Goal: Task Accomplishment & Management: Complete application form

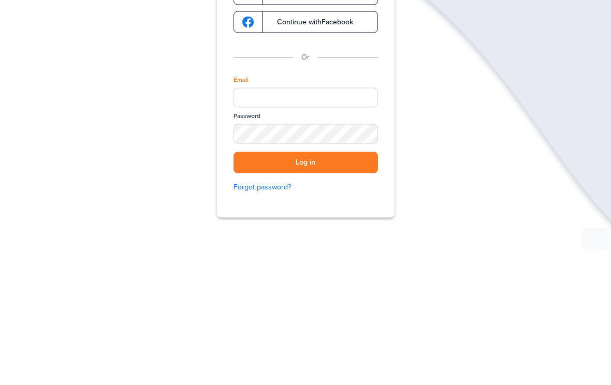
scroll to position [133, 0]
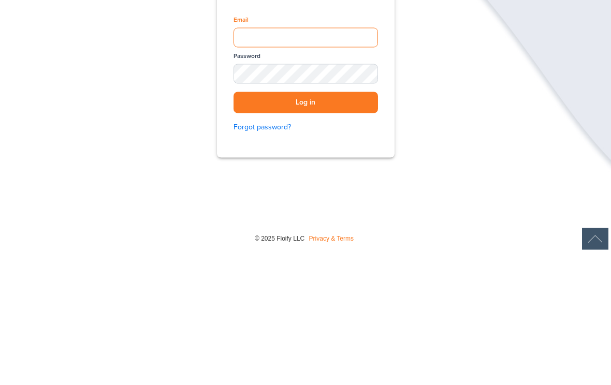
type input "**********"
click at [305, 225] on button "Log in" at bounding box center [306, 235] width 144 height 21
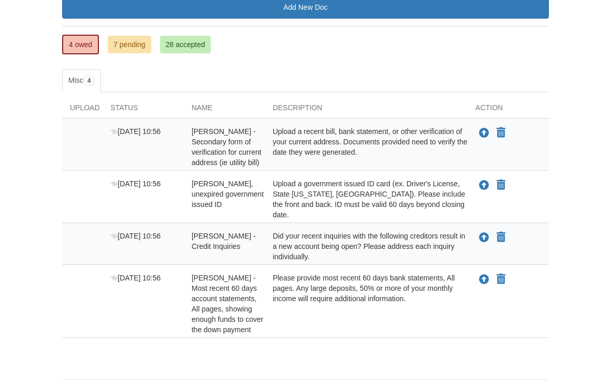
scroll to position [165, 0]
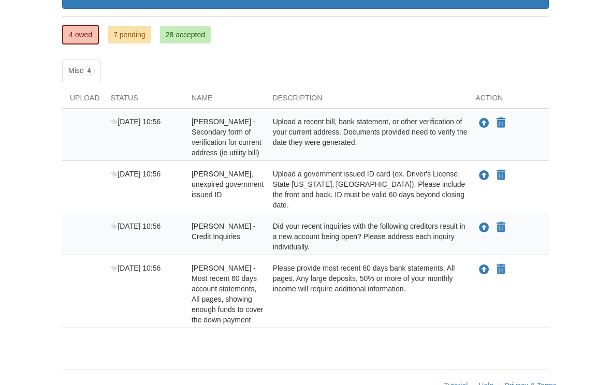
click at [523, 191] on div "Upload your document You can declare this document Not Applicable" at bounding box center [508, 189] width 81 height 41
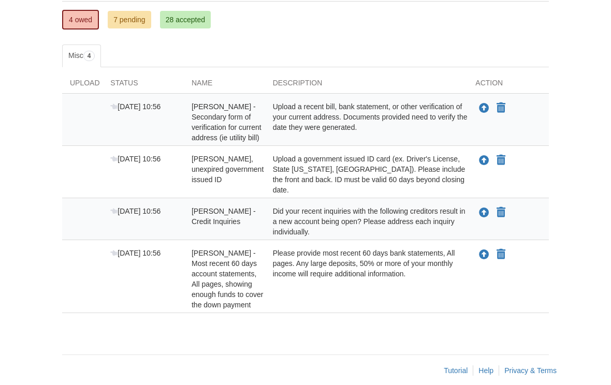
scroll to position [180, 0]
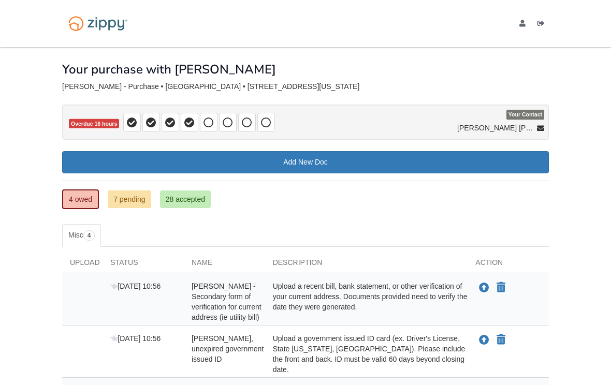
scroll to position [163, 0]
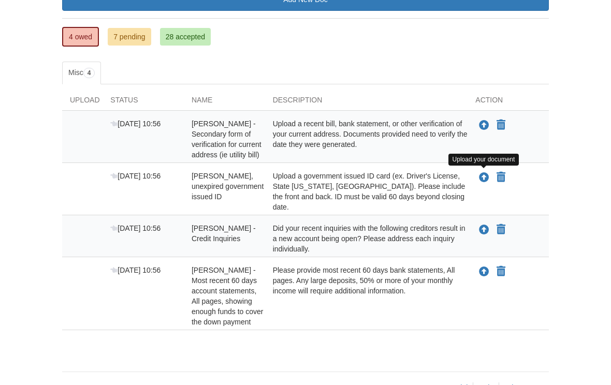
click at [480, 179] on icon "Upload David Stephens - Valid, unexpired government issued ID" at bounding box center [484, 178] width 10 height 10
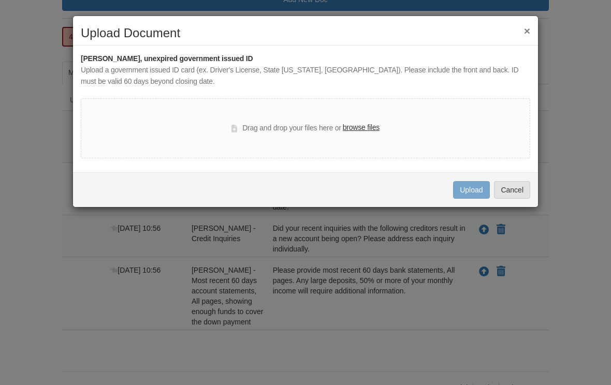
click at [362, 128] on label "browse files" at bounding box center [361, 127] width 37 height 11
click at [0, 0] on input "browse files" at bounding box center [0, 0] width 0 height 0
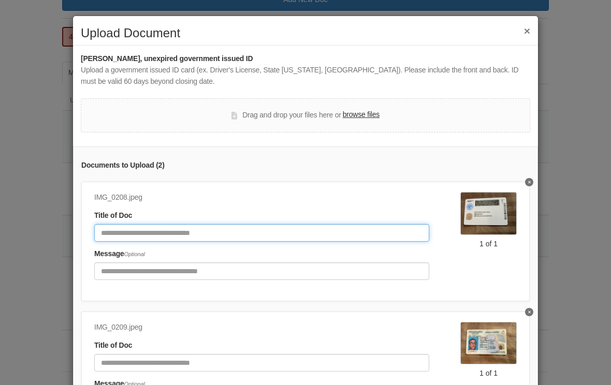
click at [119, 232] on input "Document Title" at bounding box center [261, 233] width 335 height 18
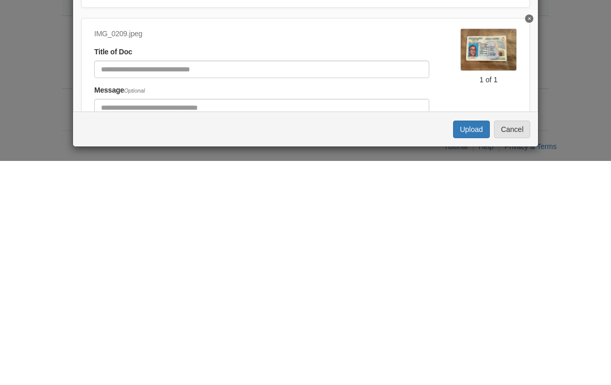
scroll to position [180, 0]
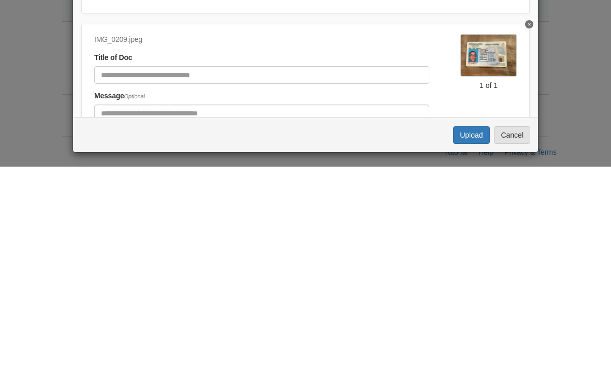
type input "**********"
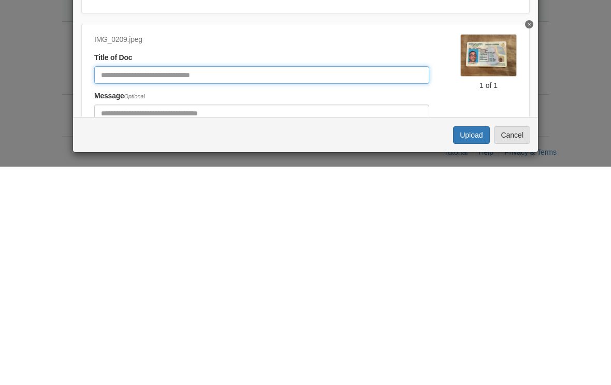
click at [100, 285] on input "Document Title" at bounding box center [261, 294] width 335 height 18
type input "**********"
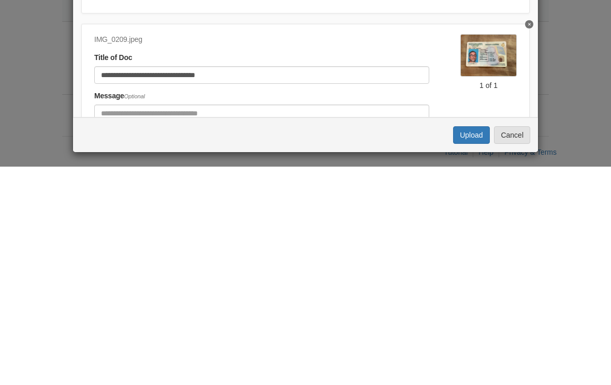
click at [474, 345] on button "Upload" at bounding box center [471, 354] width 36 height 18
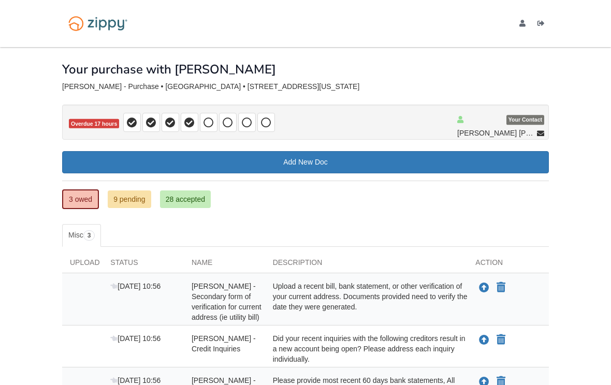
scroll to position [138, 0]
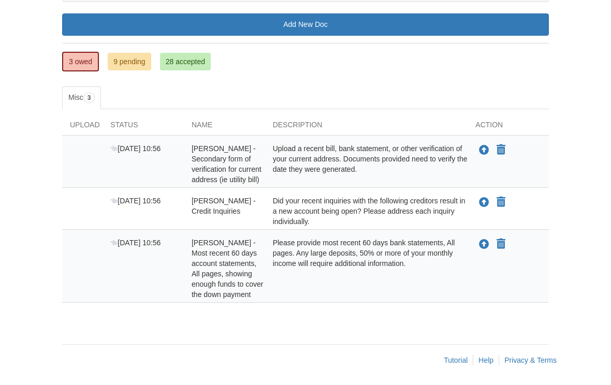
click at [483, 201] on icon "Upload Suzanne Stephens - Credit Inquiries" at bounding box center [484, 203] width 10 height 10
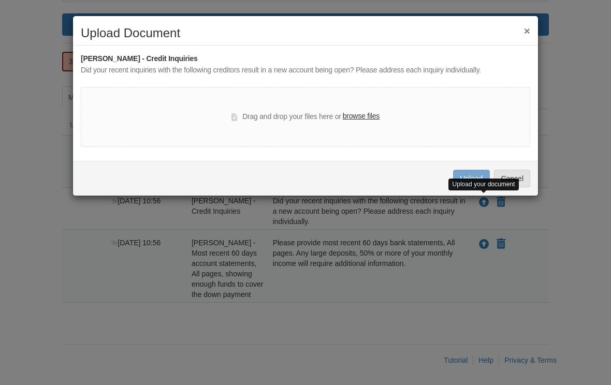
click at [350, 118] on label "browse files" at bounding box center [361, 116] width 37 height 11
click at [0, 0] on input "browse files" at bounding box center [0, 0] width 0 height 0
click at [358, 111] on label "browse files" at bounding box center [361, 116] width 37 height 11
click at [0, 0] on input "browse files" at bounding box center [0, 0] width 0 height 0
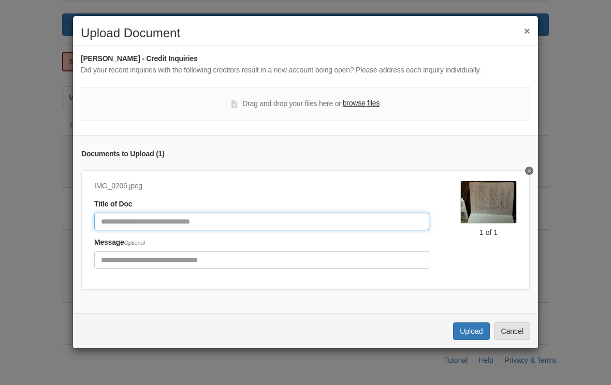
click at [119, 224] on input "Document Title" at bounding box center [261, 222] width 335 height 18
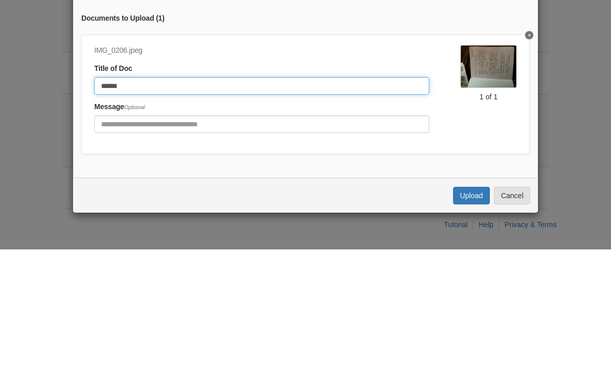
type input "******"
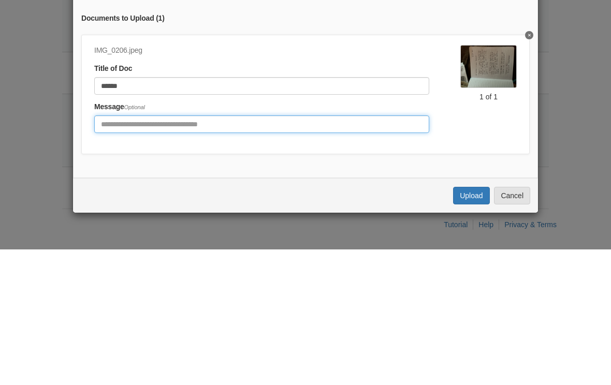
click at [108, 251] on input "Include any comments on this document" at bounding box center [261, 260] width 335 height 18
type input "**********"
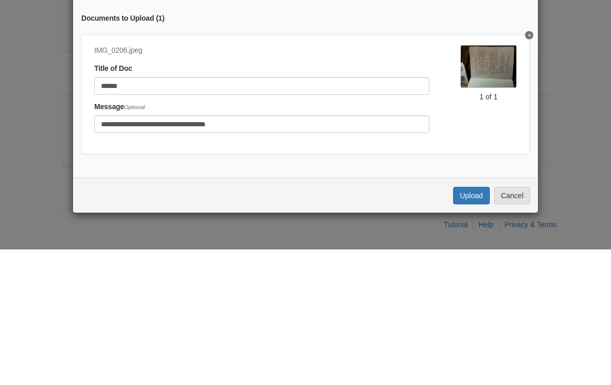
click at [104, 314] on div "Uploading... Upload Cancel" at bounding box center [305, 331] width 465 height 35
click at [255, 257] on div "**********" at bounding box center [305, 192] width 611 height 385
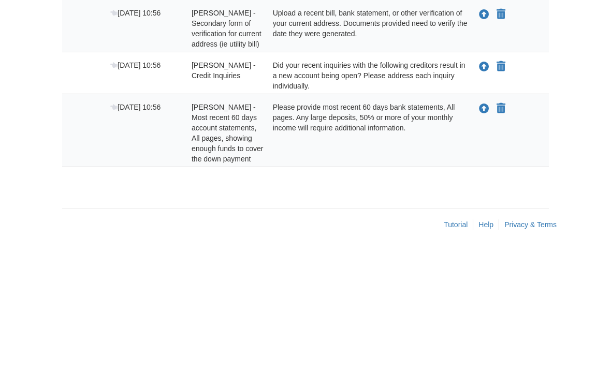
click at [481, 198] on icon "Upload Suzanne Stephens - Credit Inquiries" at bounding box center [484, 203] width 10 height 10
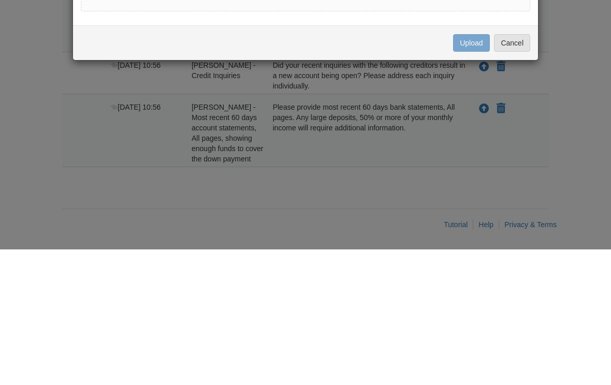
click at [358, 120] on div "× Upload Document [PERSON_NAME] - Credit Inquiries Did your recent inquiries wi…" at bounding box center [305, 192] width 611 height 385
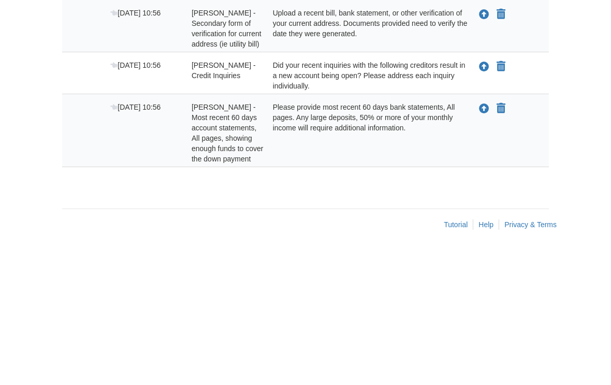
click at [487, 198] on icon "Upload Suzanne Stephens - Credit Inquiries" at bounding box center [484, 203] width 10 height 10
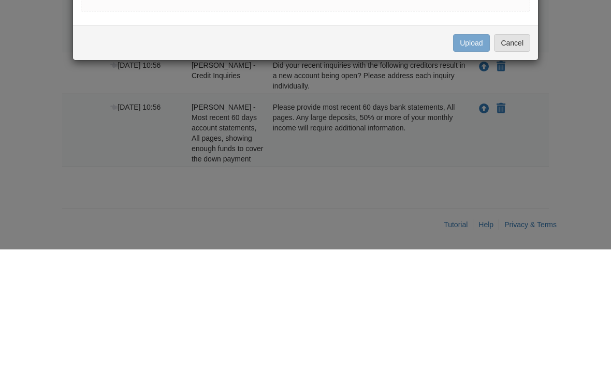
click at [358, 112] on div "× Upload Document [PERSON_NAME] - Credit Inquiries Did your recent inquiries wi…" at bounding box center [305, 192] width 611 height 385
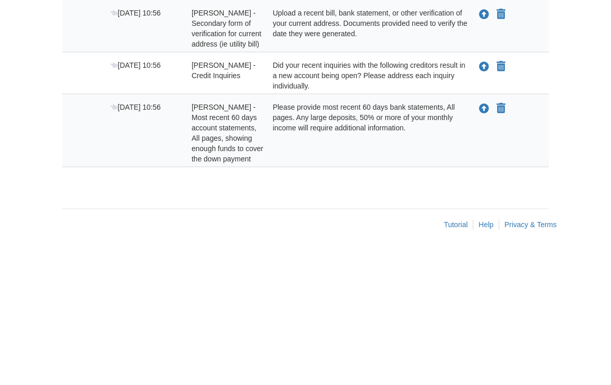
click at [481, 198] on icon "Upload Suzanne Stephens - Credit Inquiries" at bounding box center [484, 203] width 10 height 10
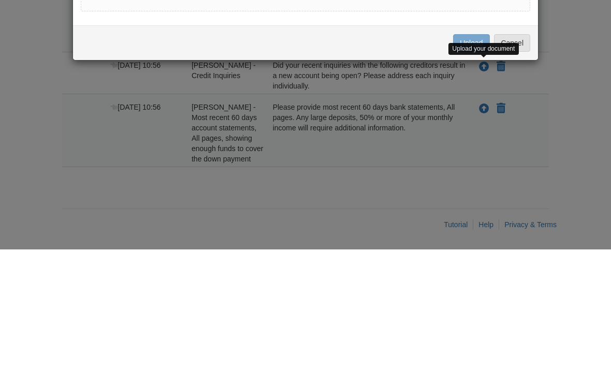
click at [359, 114] on div "× Upload Document [PERSON_NAME] - Credit Inquiries Did your recent inquiries wi…" at bounding box center [305, 192] width 611 height 385
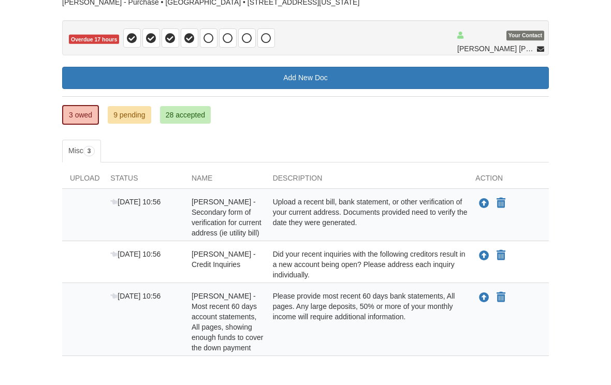
scroll to position [85, 0]
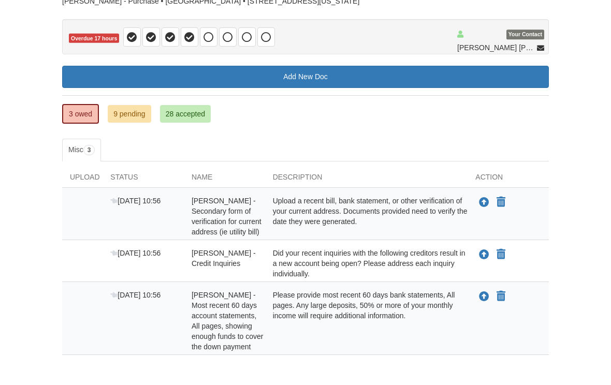
click at [484, 299] on icon "Upload Suzanne Stephens - Most recent 60 days account statements, All pages, sh…" at bounding box center [484, 297] width 10 height 10
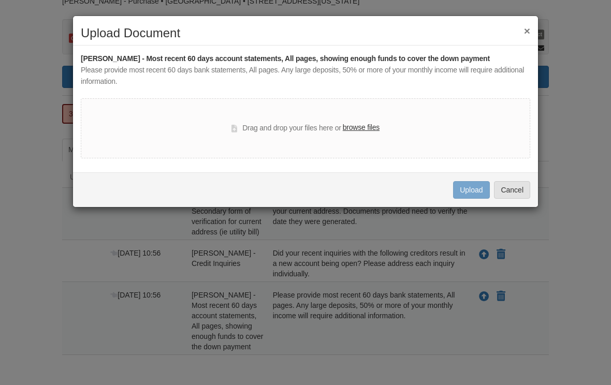
click at [359, 127] on label "browse files" at bounding box center [361, 127] width 37 height 11
click at [0, 0] on input "browse files" at bounding box center [0, 0] width 0 height 0
click at [529, 27] on button "×" at bounding box center [527, 30] width 6 height 11
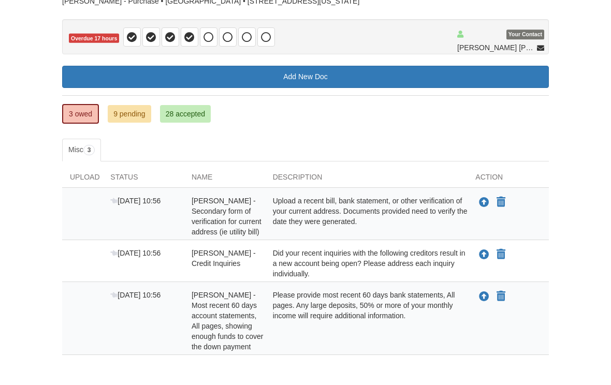
scroll to position [0, 0]
